Goal: Task Accomplishment & Management: Use online tool/utility

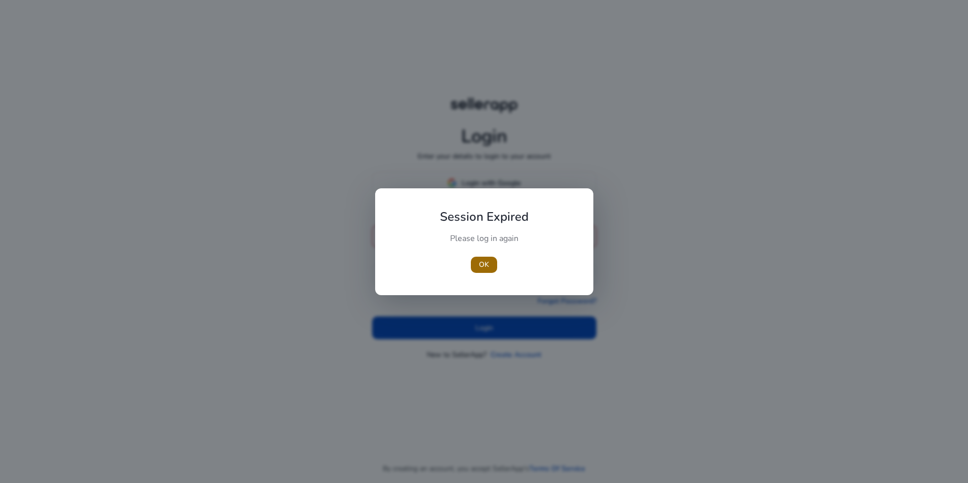
type input "**********"
click at [489, 266] on span "OK" at bounding box center [484, 264] width 10 height 11
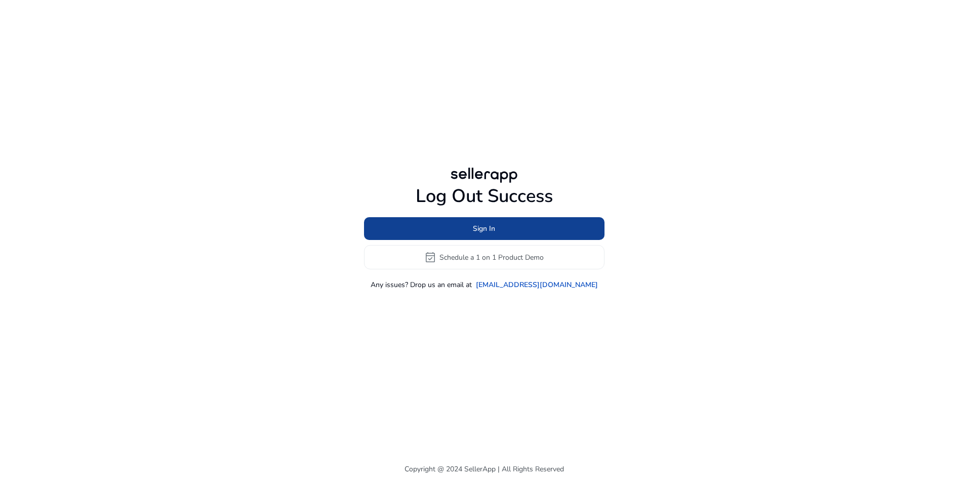
click at [488, 227] on span "Sign In" at bounding box center [484, 228] width 22 height 11
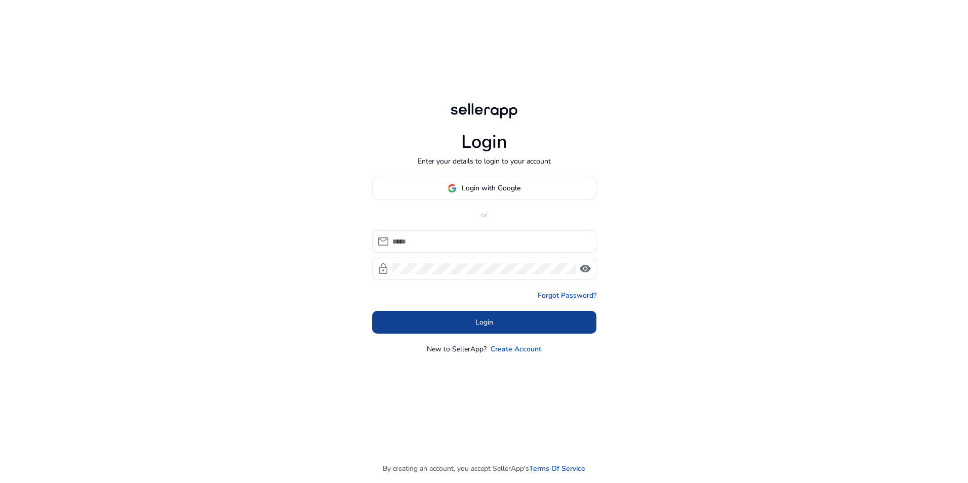
type input "**********"
click at [482, 329] on span at bounding box center [484, 322] width 224 height 24
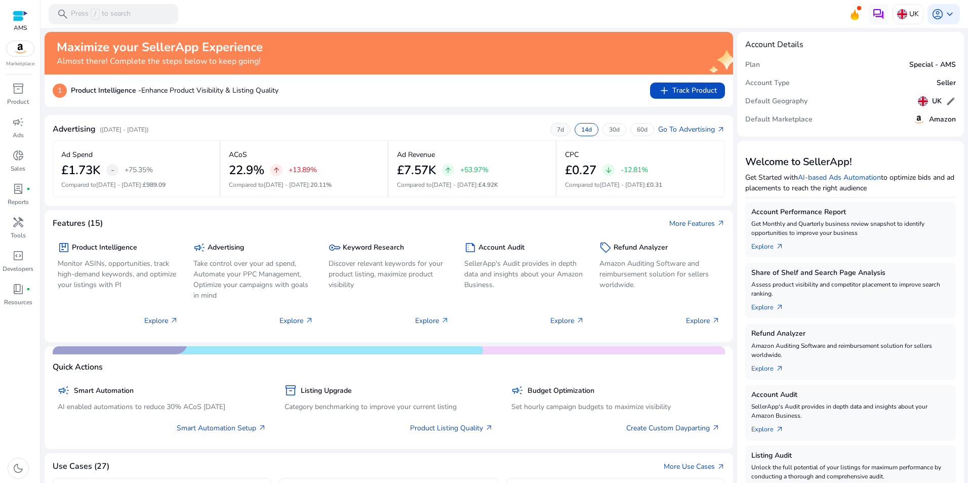
click at [557, 128] on p "7d" at bounding box center [560, 130] width 7 height 8
click at [612, 131] on p "30d" at bounding box center [614, 130] width 11 height 8
click at [637, 132] on p "60d" at bounding box center [642, 130] width 11 height 8
click at [611, 127] on p "30d" at bounding box center [614, 130] width 11 height 8
click at [581, 129] on p "14d" at bounding box center [586, 130] width 11 height 8
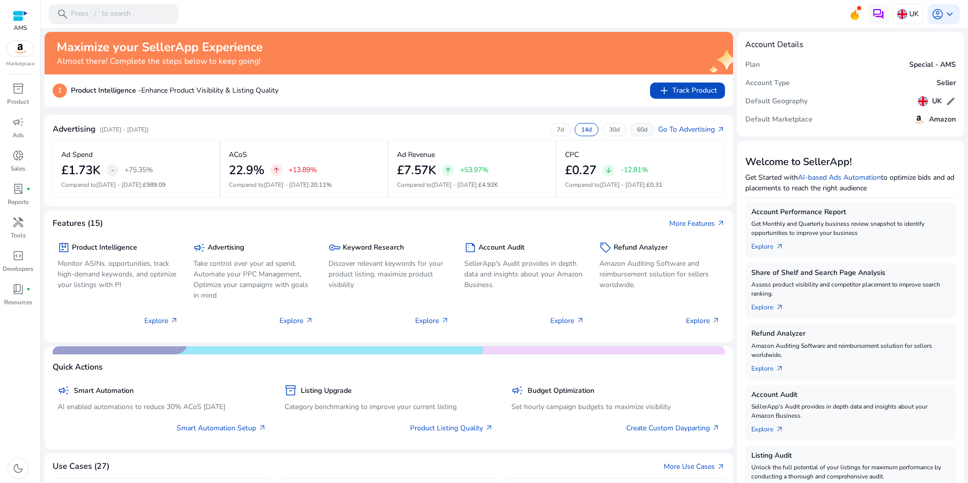
click at [631, 129] on div "60d" at bounding box center [643, 129] width 24 height 13
click at [560, 127] on div "7d" at bounding box center [561, 129] width 20 height 13
click at [587, 129] on p "14d" at bounding box center [586, 130] width 11 height 8
click at [638, 129] on p "60d" at bounding box center [642, 130] width 11 height 8
click at [587, 128] on p "14d" at bounding box center [586, 130] width 11 height 8
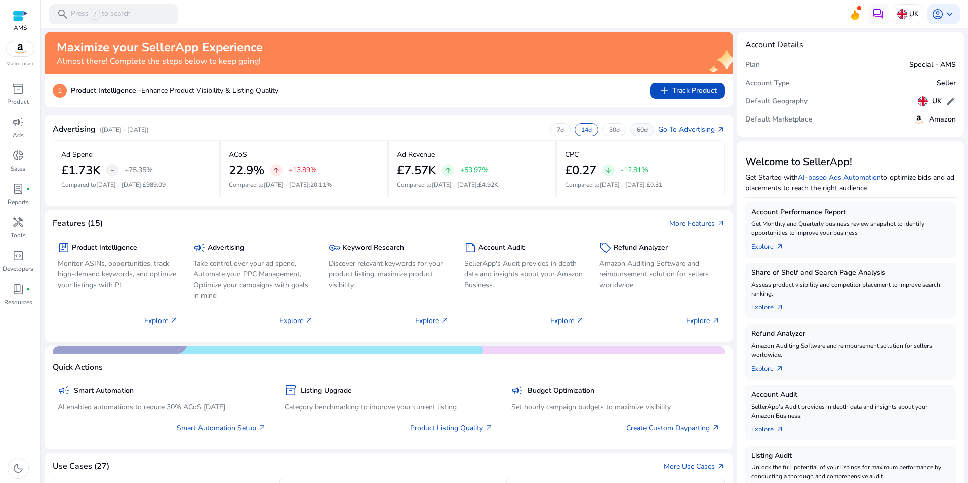
click at [640, 129] on p "60d" at bounding box center [642, 130] width 11 height 8
click at [20, 130] on link "campaign Ads" at bounding box center [18, 130] width 36 height 33
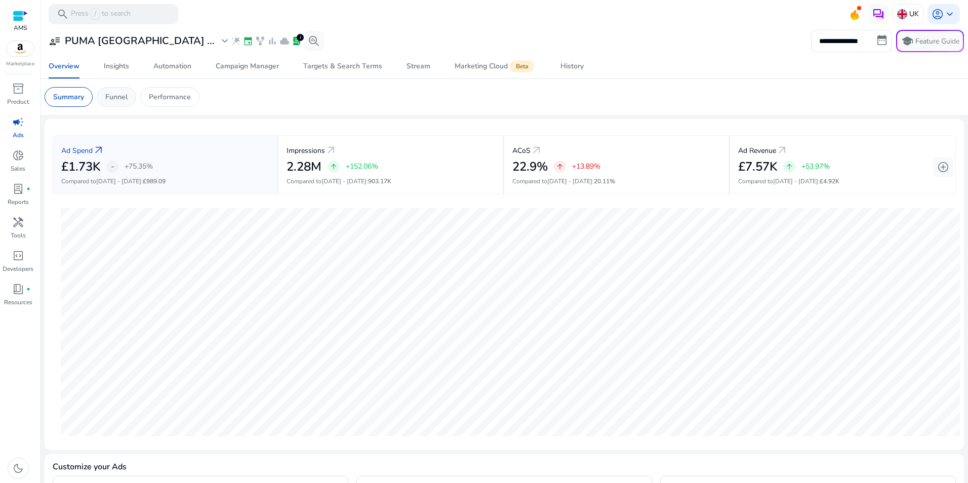
click at [114, 95] on p "Funnel" at bounding box center [116, 97] width 22 height 11
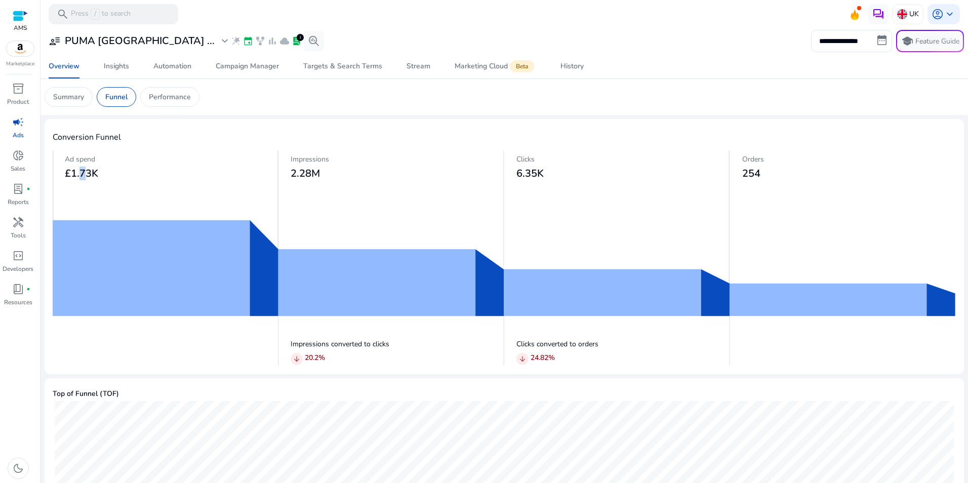
drag, startPoint x: 80, startPoint y: 170, endPoint x: 88, endPoint y: 170, distance: 8.1
click at [85, 170] on span "£1.73K" at bounding box center [81, 174] width 33 height 14
drag, startPoint x: 88, startPoint y: 170, endPoint x: 115, endPoint y: 173, distance: 28.0
click at [115, 173] on h3 "£1.73K" at bounding box center [172, 174] width 214 height 12
click at [183, 96] on p "Performance" at bounding box center [170, 97] width 42 height 11
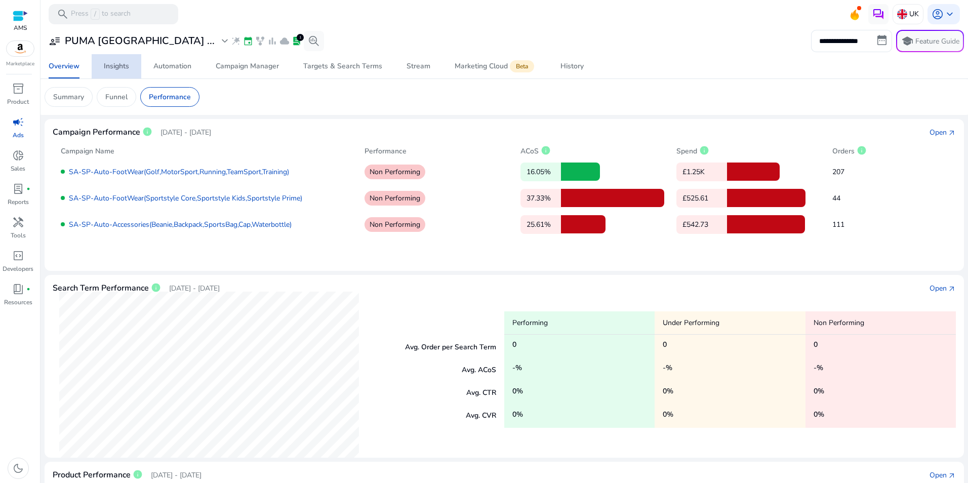
click at [115, 68] on div "Insights" at bounding box center [116, 66] width 25 height 7
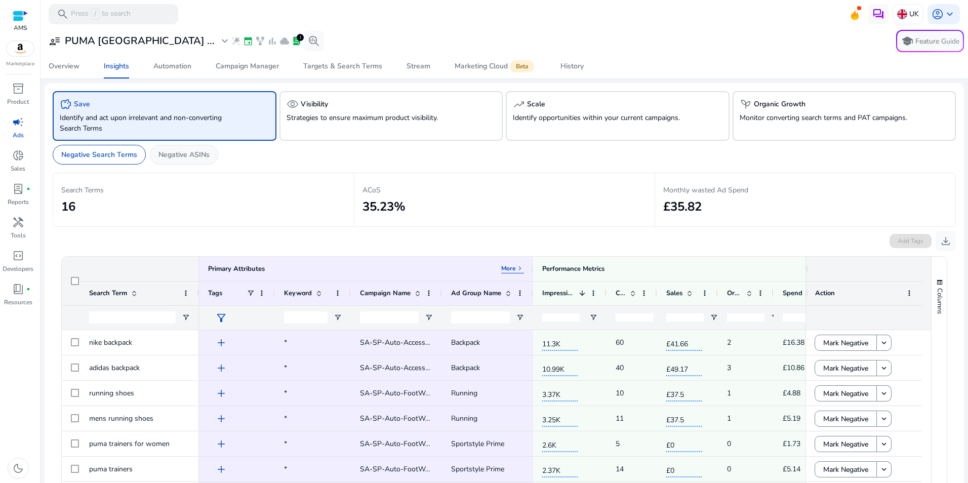
click at [179, 158] on p "Negative ASINs" at bounding box center [184, 154] width 51 height 11
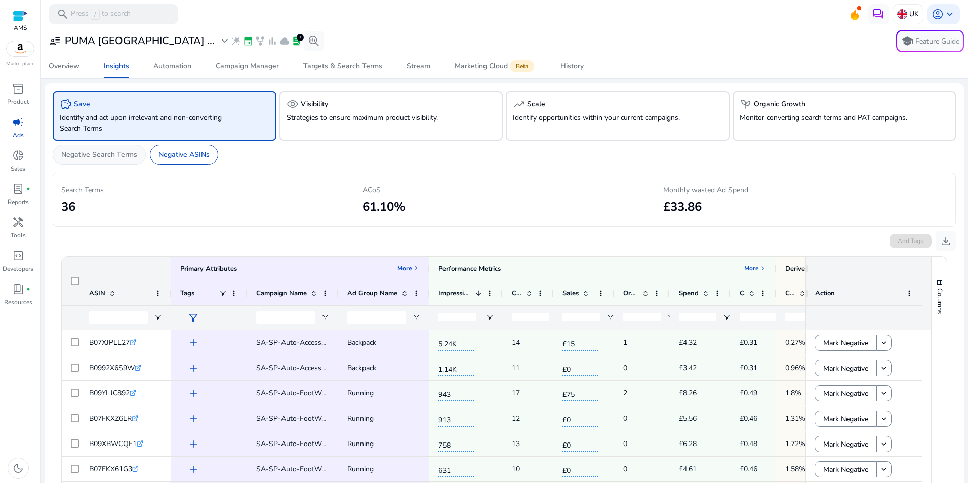
click at [101, 157] on p "Negative Search Terms" at bounding box center [99, 154] width 76 height 11
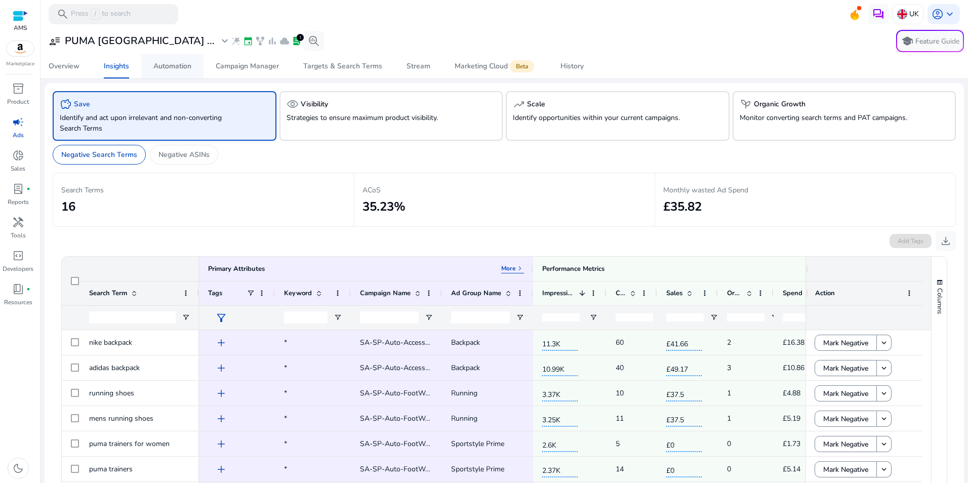
click at [177, 68] on div "Automation" at bounding box center [172, 66] width 38 height 7
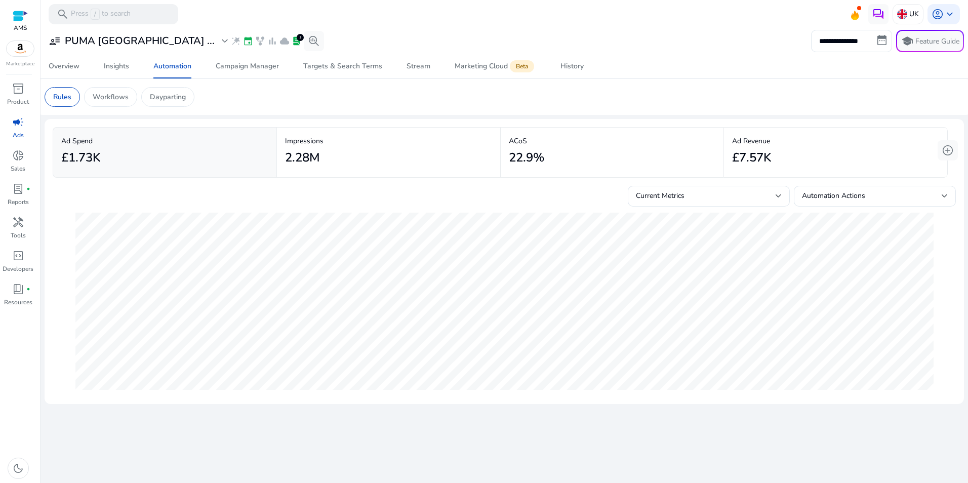
click at [374, 153] on div "2.28M" at bounding box center [388, 157] width 207 height 23
click at [601, 154] on div "22.9%" at bounding box center [612, 157] width 207 height 23
click at [824, 160] on div "£7.57K" at bounding box center [835, 157] width 207 height 23
click at [111, 93] on p "Workflows" at bounding box center [111, 97] width 36 height 11
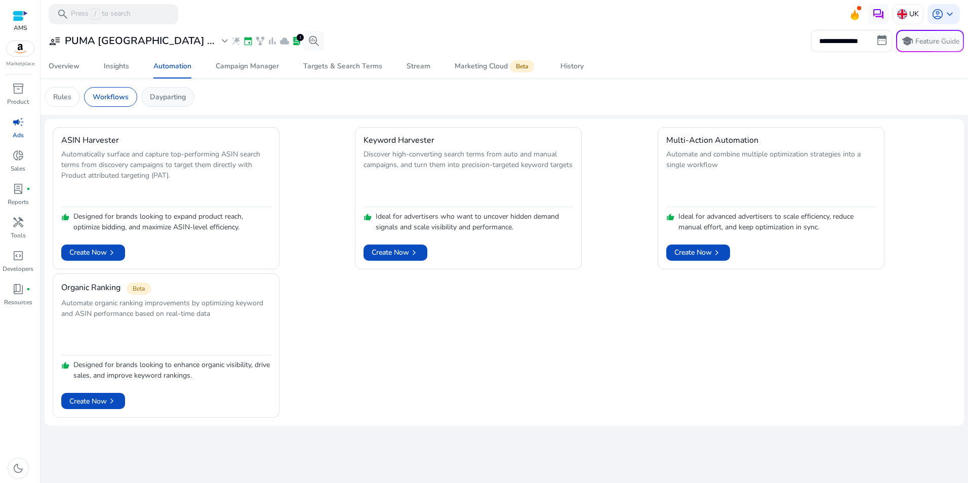
click at [174, 99] on p "Dayparting" at bounding box center [168, 97] width 36 height 11
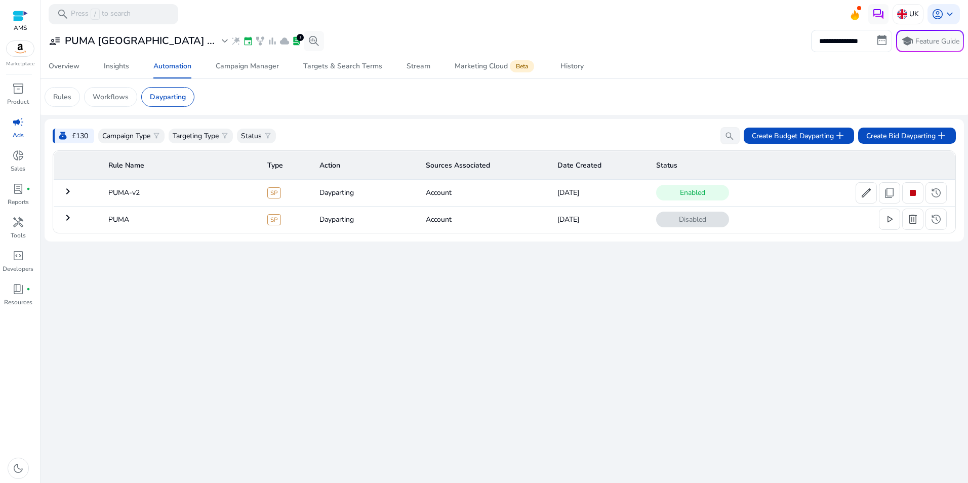
click at [70, 194] on mat-icon "keyboard_arrow_right" at bounding box center [68, 191] width 12 height 12
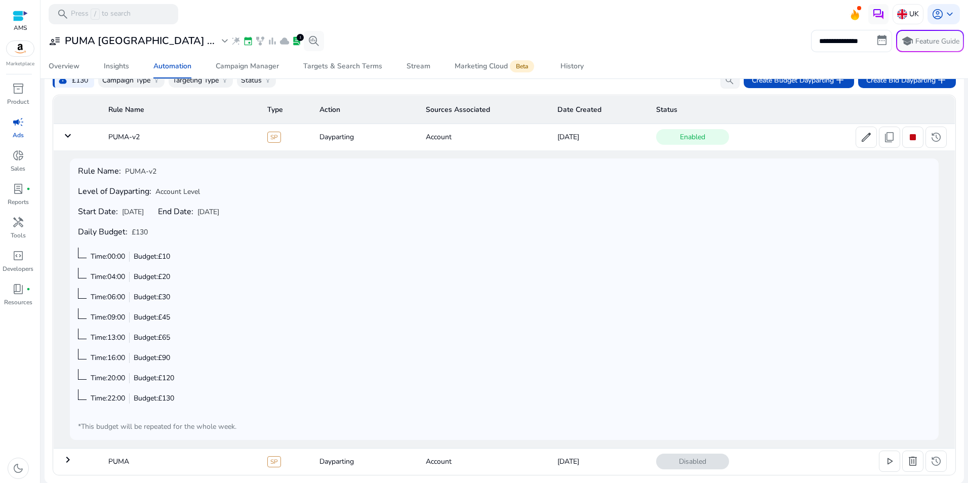
scroll to position [57, 0]
click at [79, 460] on td "keyboard_arrow_right" at bounding box center [77, 461] width 47 height 26
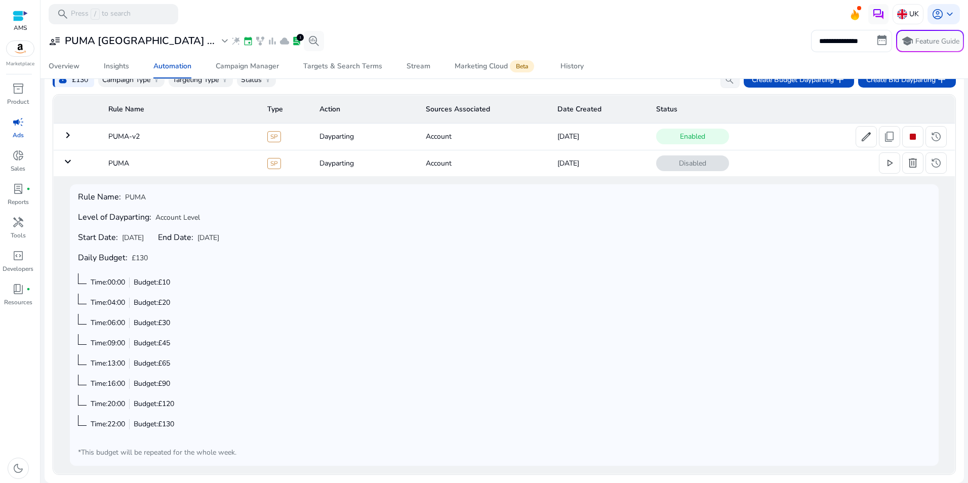
click at [65, 130] on mat-icon "keyboard_arrow_right" at bounding box center [68, 135] width 12 height 12
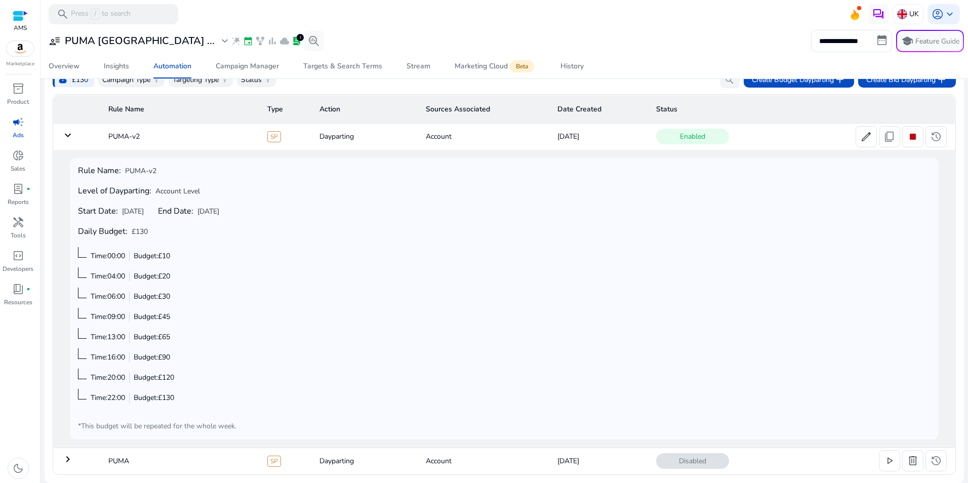
click at [71, 462] on mat-icon "keyboard_arrow_right" at bounding box center [68, 459] width 12 height 12
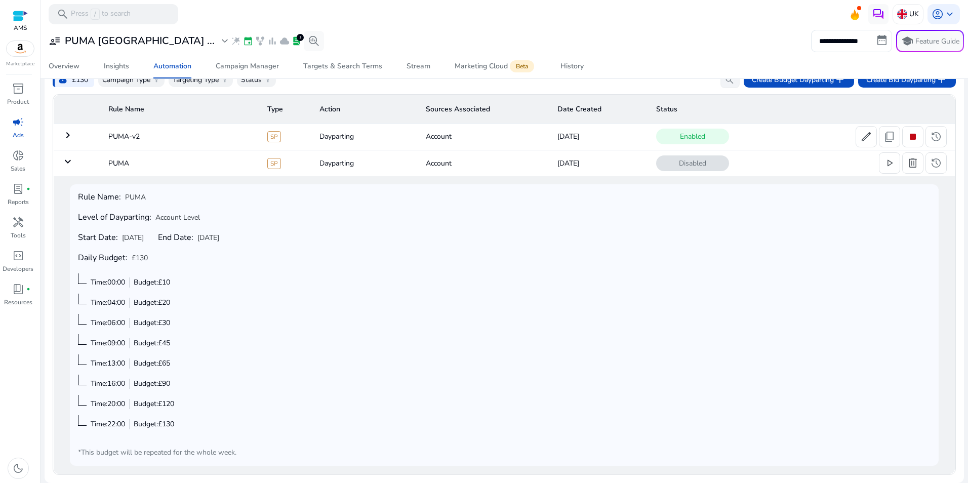
click at [71, 135] on mat-icon "keyboard_arrow_right" at bounding box center [68, 135] width 12 height 12
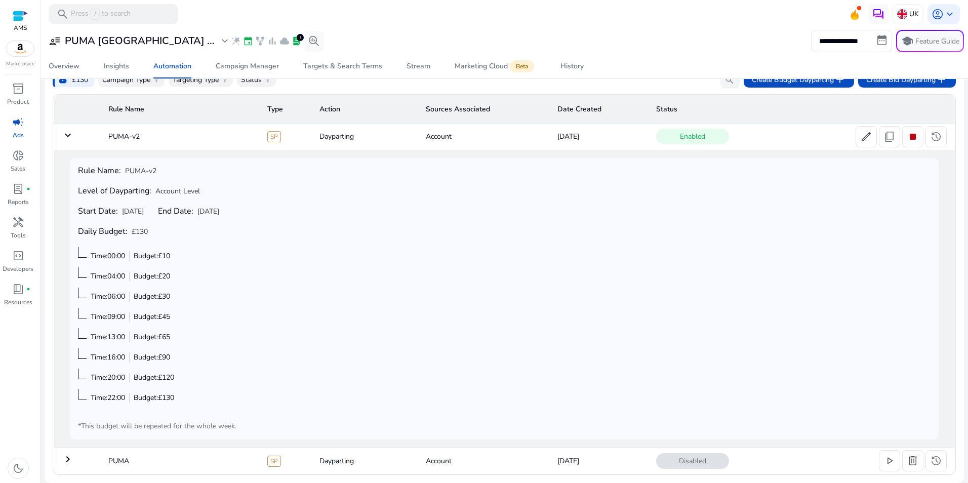
click at [76, 467] on td "keyboard_arrow_right" at bounding box center [77, 461] width 47 height 26
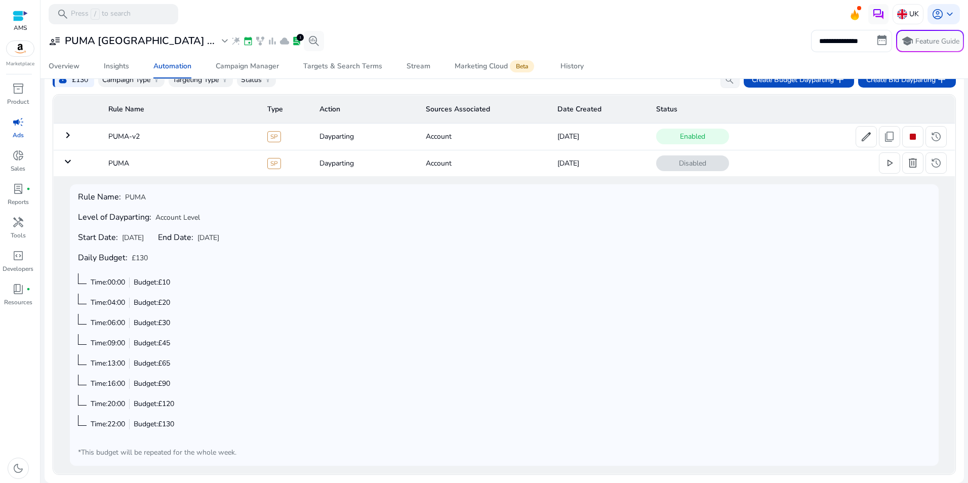
click at [76, 143] on td "keyboard_arrow_right" at bounding box center [77, 137] width 47 height 26
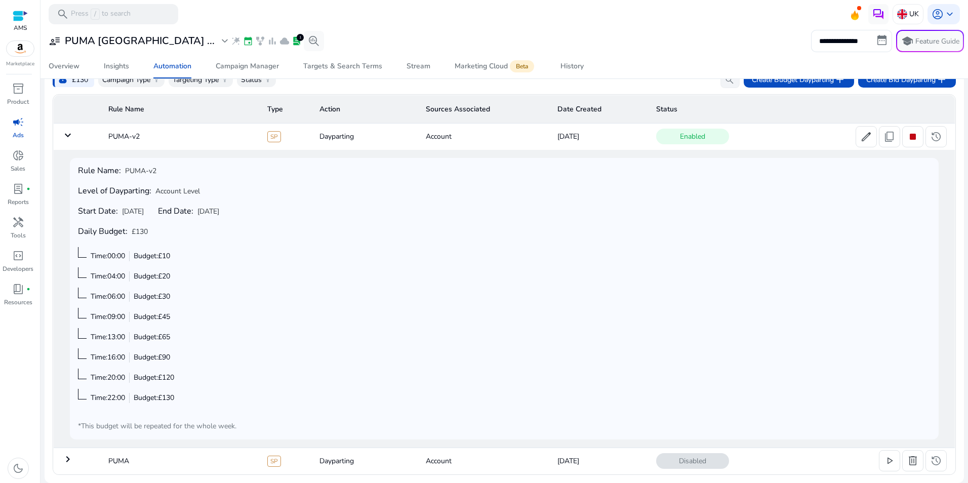
click at [69, 457] on mat-icon "keyboard_arrow_right" at bounding box center [68, 459] width 12 height 12
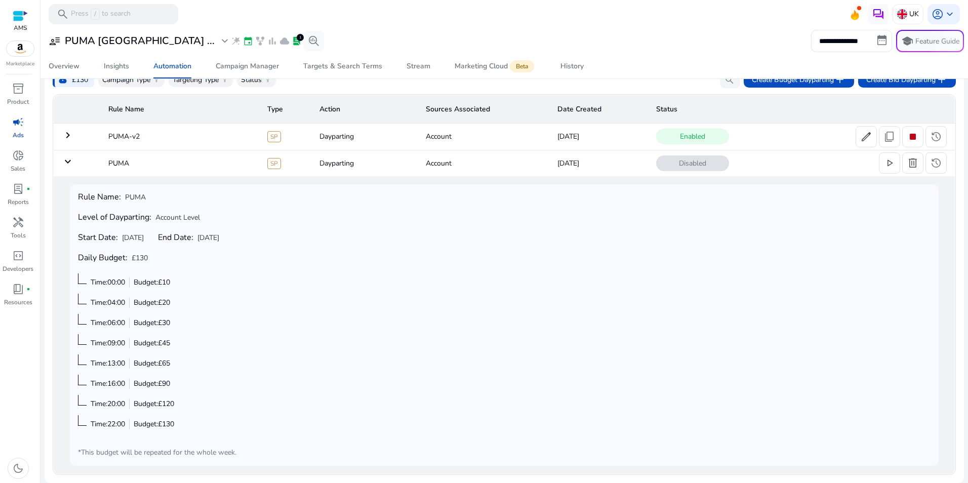
click at [74, 150] on tbody "keyboard_arrow_right PUMA-v2 SP Dayparting Account Sep 23, 2025 Enabled edit co…" at bounding box center [505, 299] width 902 height 351
drag, startPoint x: 73, startPoint y: 150, endPoint x: 47, endPoint y: 138, distance: 29.5
click at [47, 138] on mat-card "money_bag £130 Campaign Type filter_alt Targeting Type filter_alt Status filter…" at bounding box center [505, 273] width 920 height 420
click at [62, 136] on mat-icon "keyboard_arrow_right" at bounding box center [68, 135] width 12 height 12
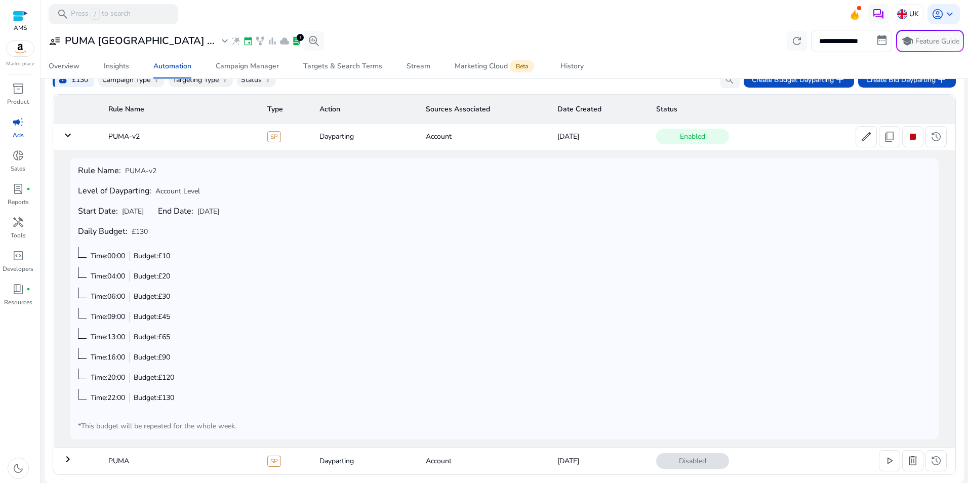
click at [74, 135] on td "keyboard_arrow_down" at bounding box center [77, 137] width 47 height 26
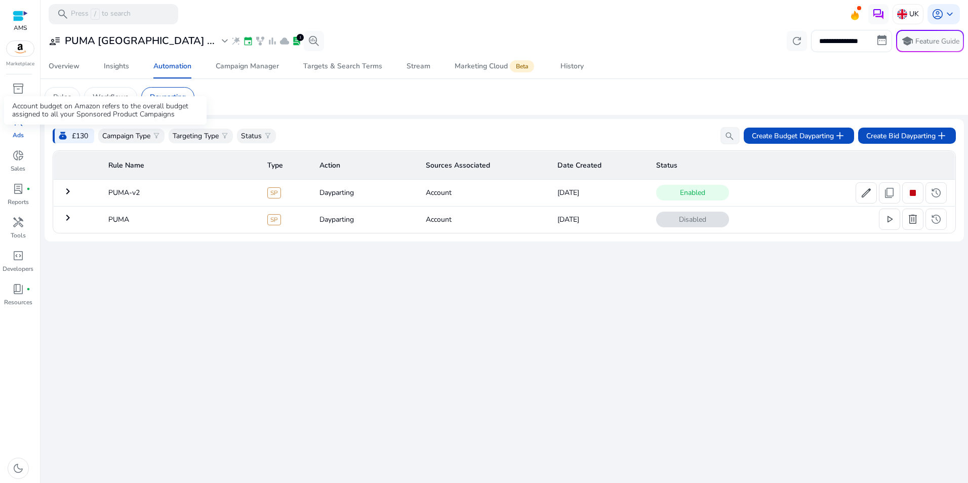
scroll to position [0, 0]
click at [65, 220] on mat-icon "keyboard_arrow_right" at bounding box center [68, 218] width 12 height 12
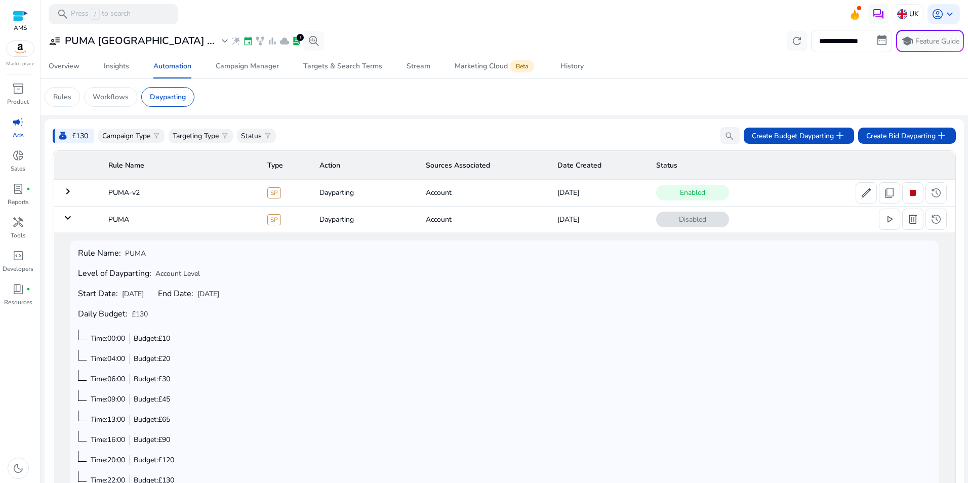
scroll to position [57, 0]
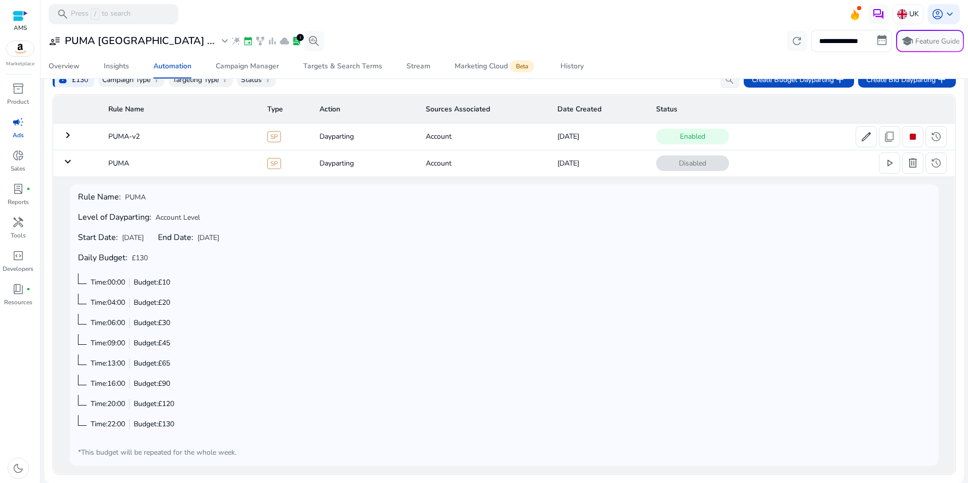
click at [70, 157] on mat-icon "keyboard_arrow_down" at bounding box center [68, 162] width 12 height 12
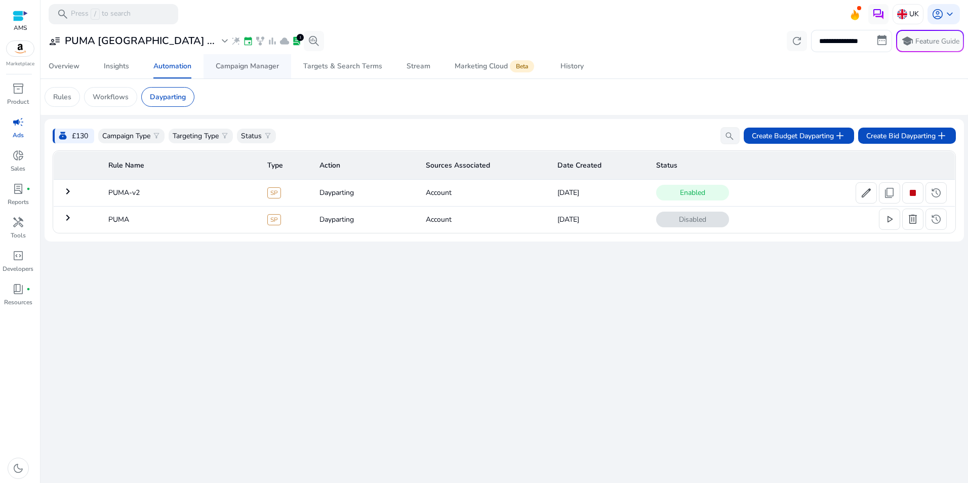
click at [246, 68] on div "Campaign Manager" at bounding box center [247, 66] width 63 height 7
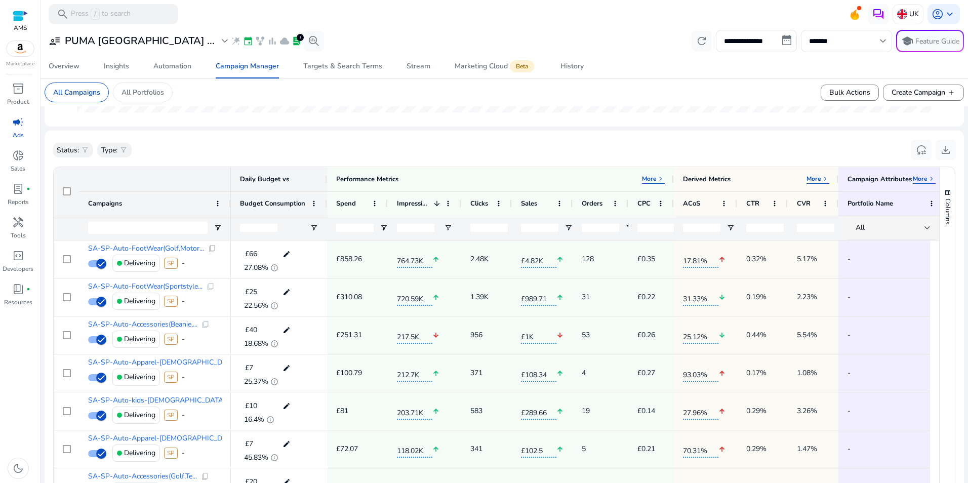
scroll to position [304, 0]
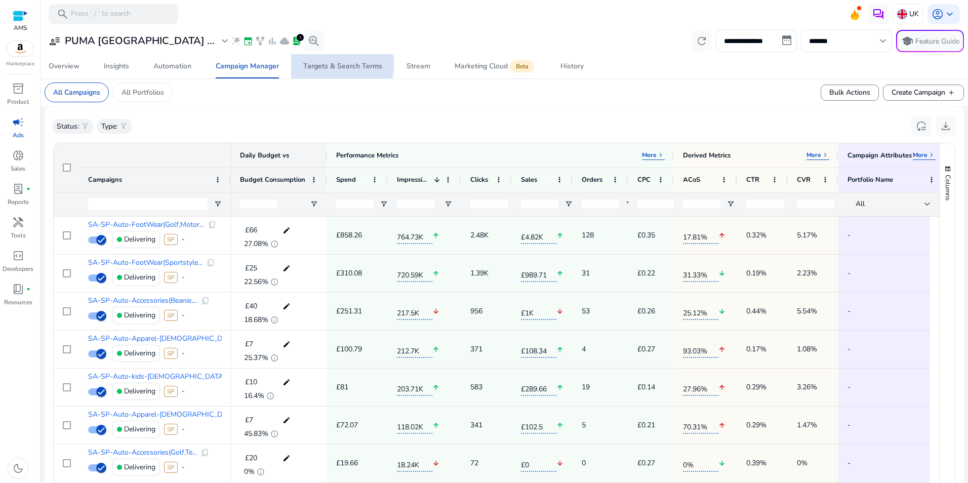
click at [336, 64] on div "Targets & Search Terms" at bounding box center [342, 66] width 79 height 7
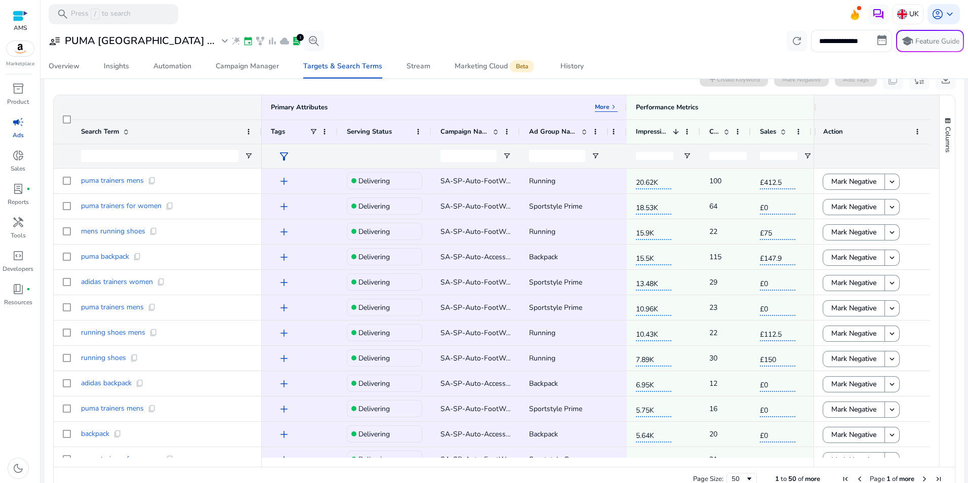
scroll to position [336, 0]
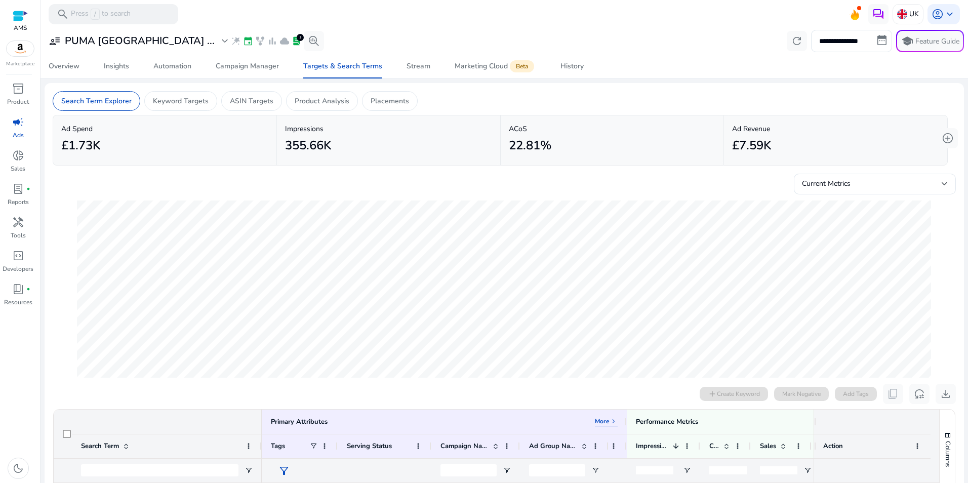
scroll to position [336, 0]
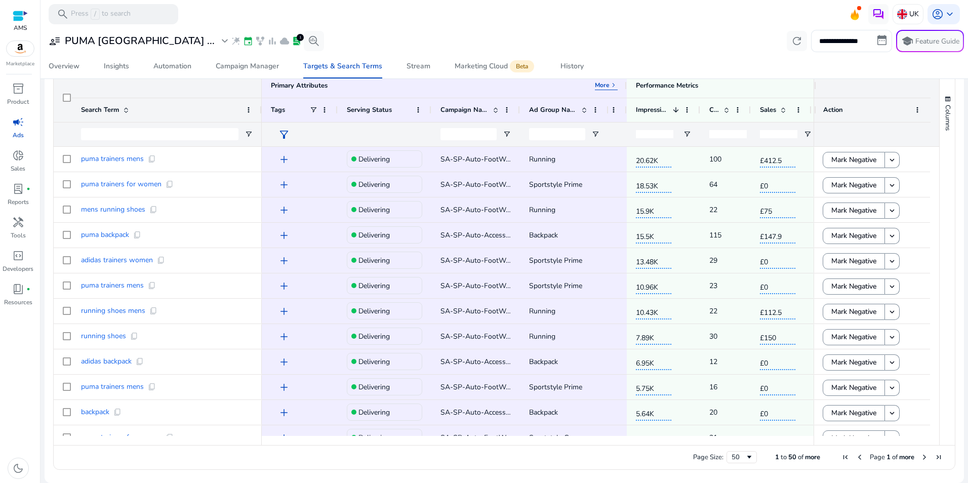
click at [955, 211] on ag-grid-angular "1 to 50 of more Drag here to set row groups Drag here to set column labels Prim…" at bounding box center [504, 271] width 919 height 407
drag, startPoint x: 749, startPoint y: 109, endPoint x: 758, endPoint y: 128, distance: 21.3
click at [758, 128] on div "Primary Attributes More keyboard_arrow_right Performance Metrics More keyboard_…" at bounding box center [710, 109] width 896 height 73
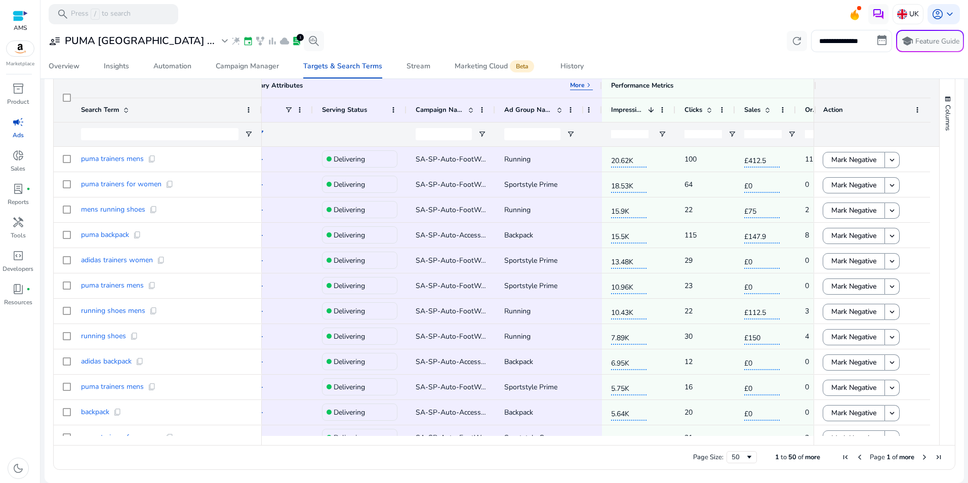
scroll to position [0, 0]
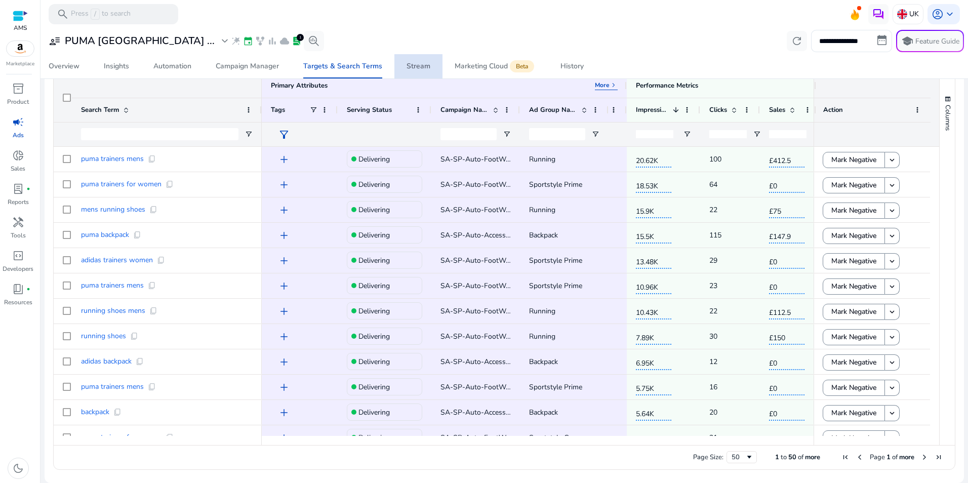
click at [420, 67] on div "Stream" at bounding box center [419, 66] width 24 height 7
